Goal: Find specific page/section: Find specific page/section

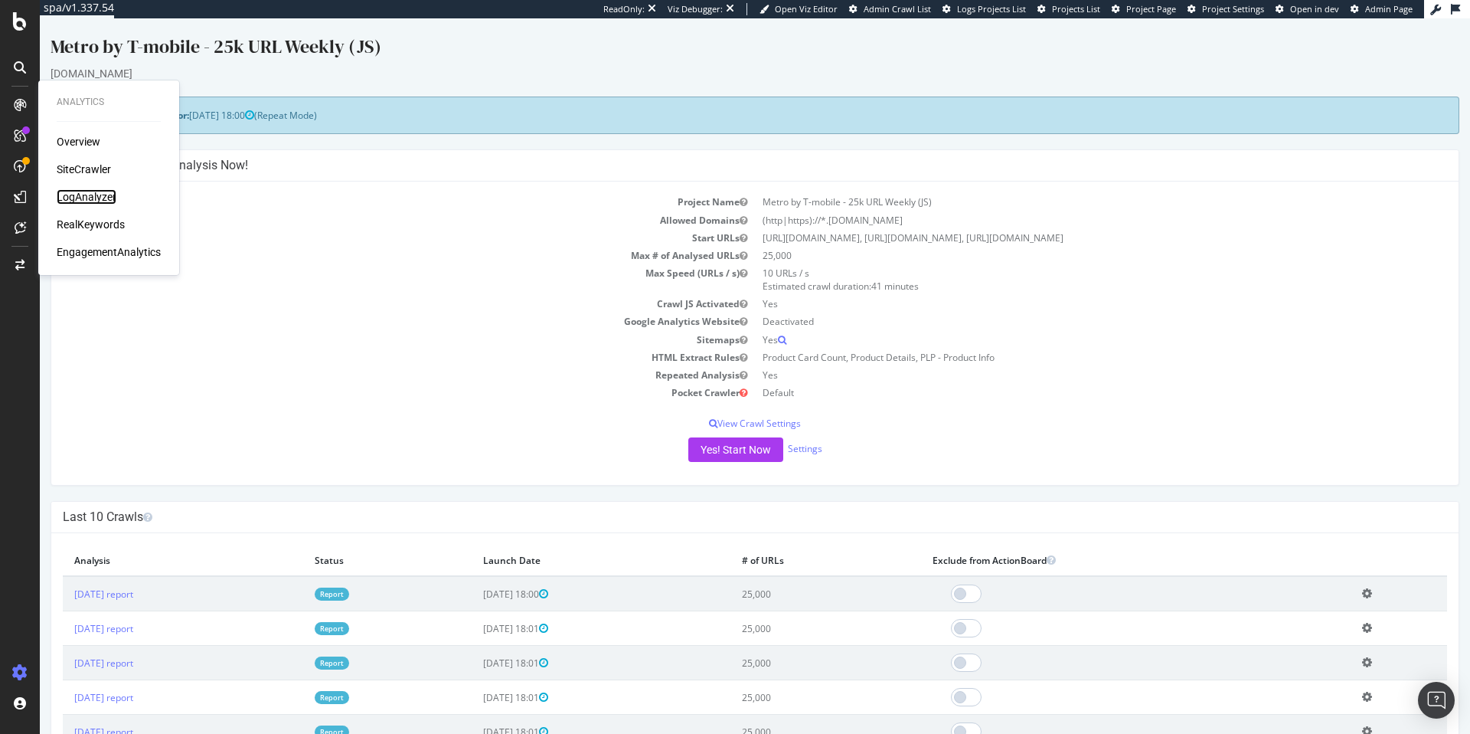
click at [83, 200] on div "LogAnalyzer" at bounding box center [87, 196] width 60 height 15
